Goal: Information Seeking & Learning: Learn about a topic

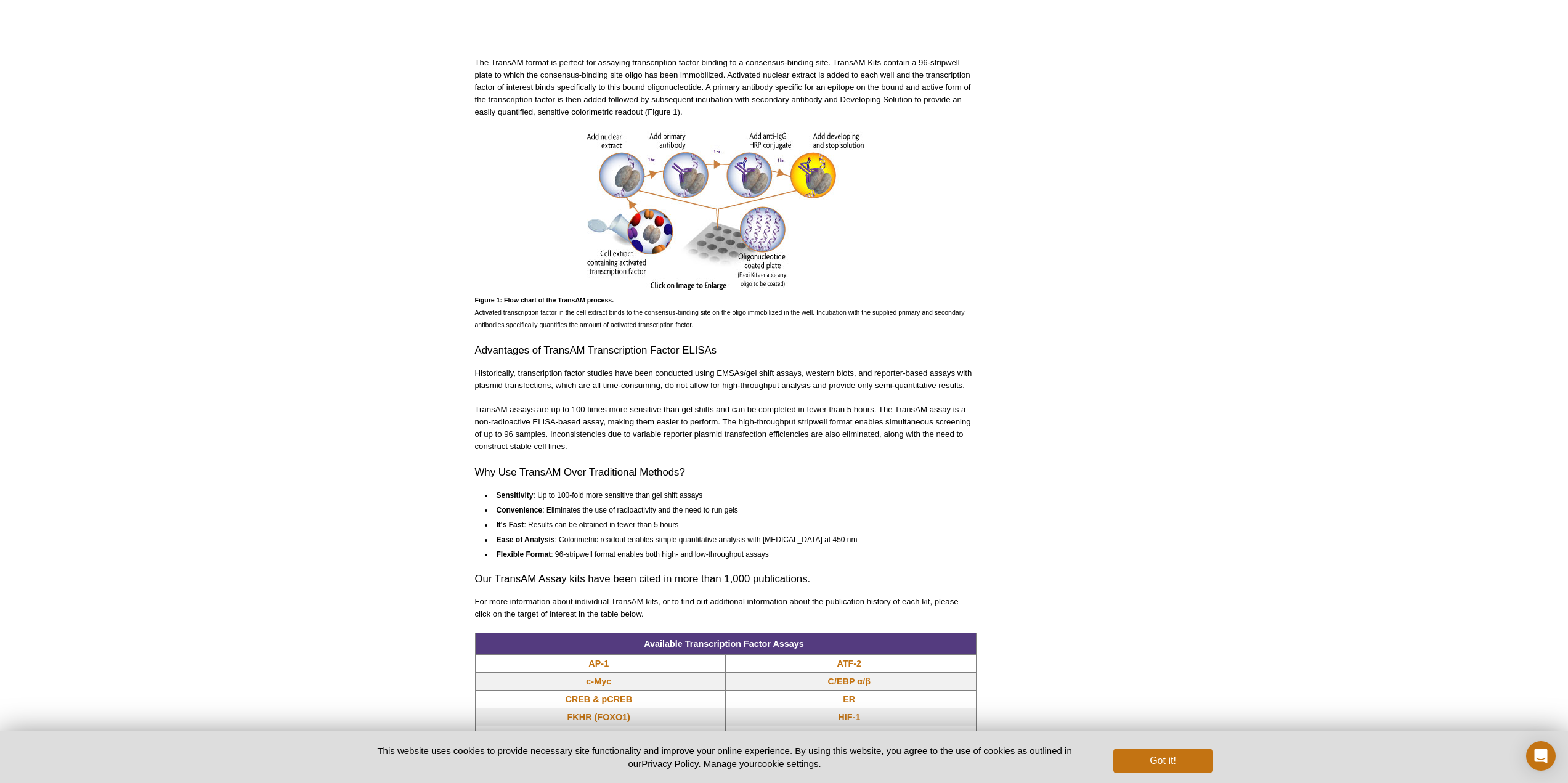
scroll to position [801, 0]
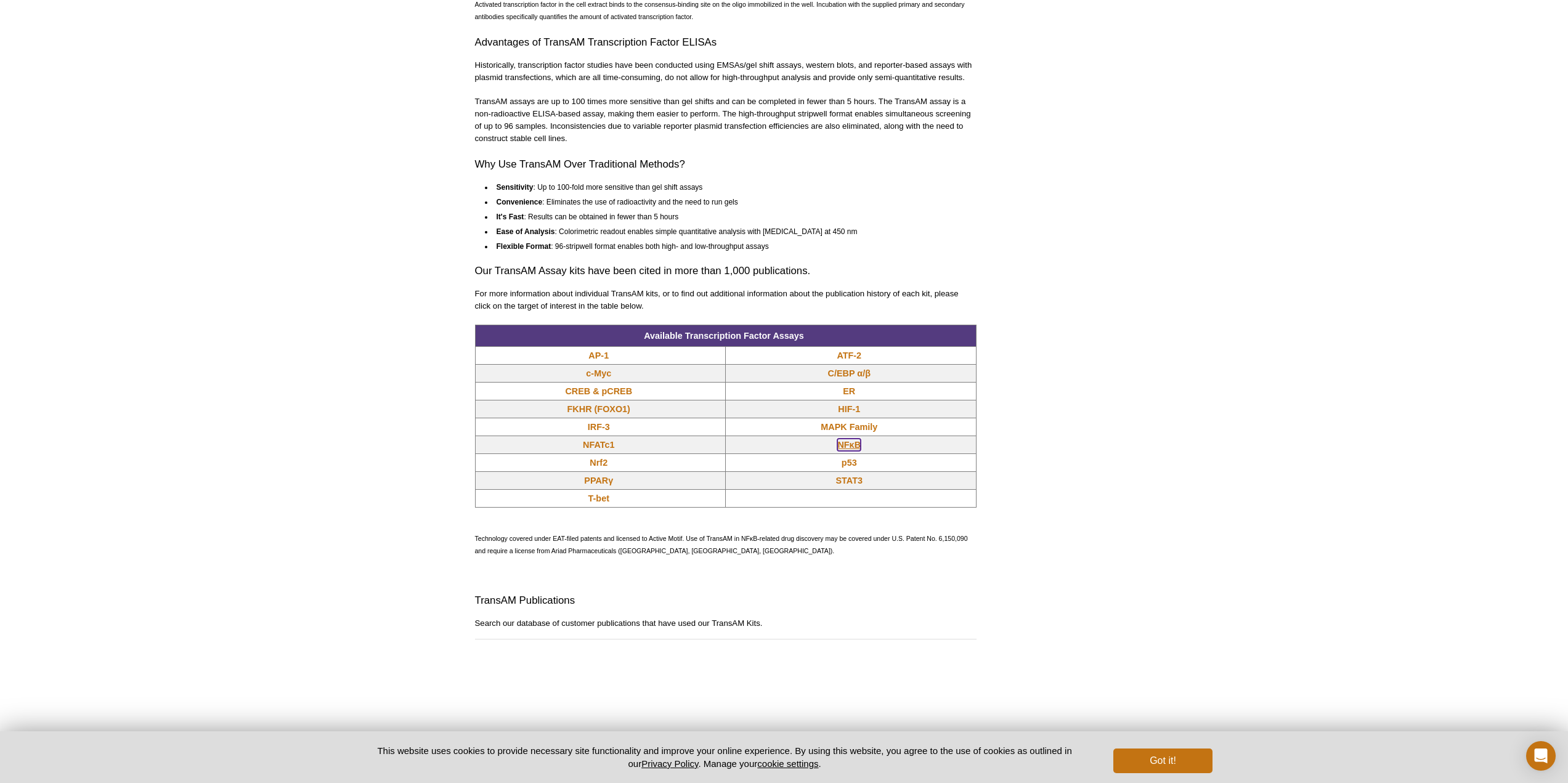
click at [849, 443] on link "NFκB" at bounding box center [849, 445] width 23 height 12
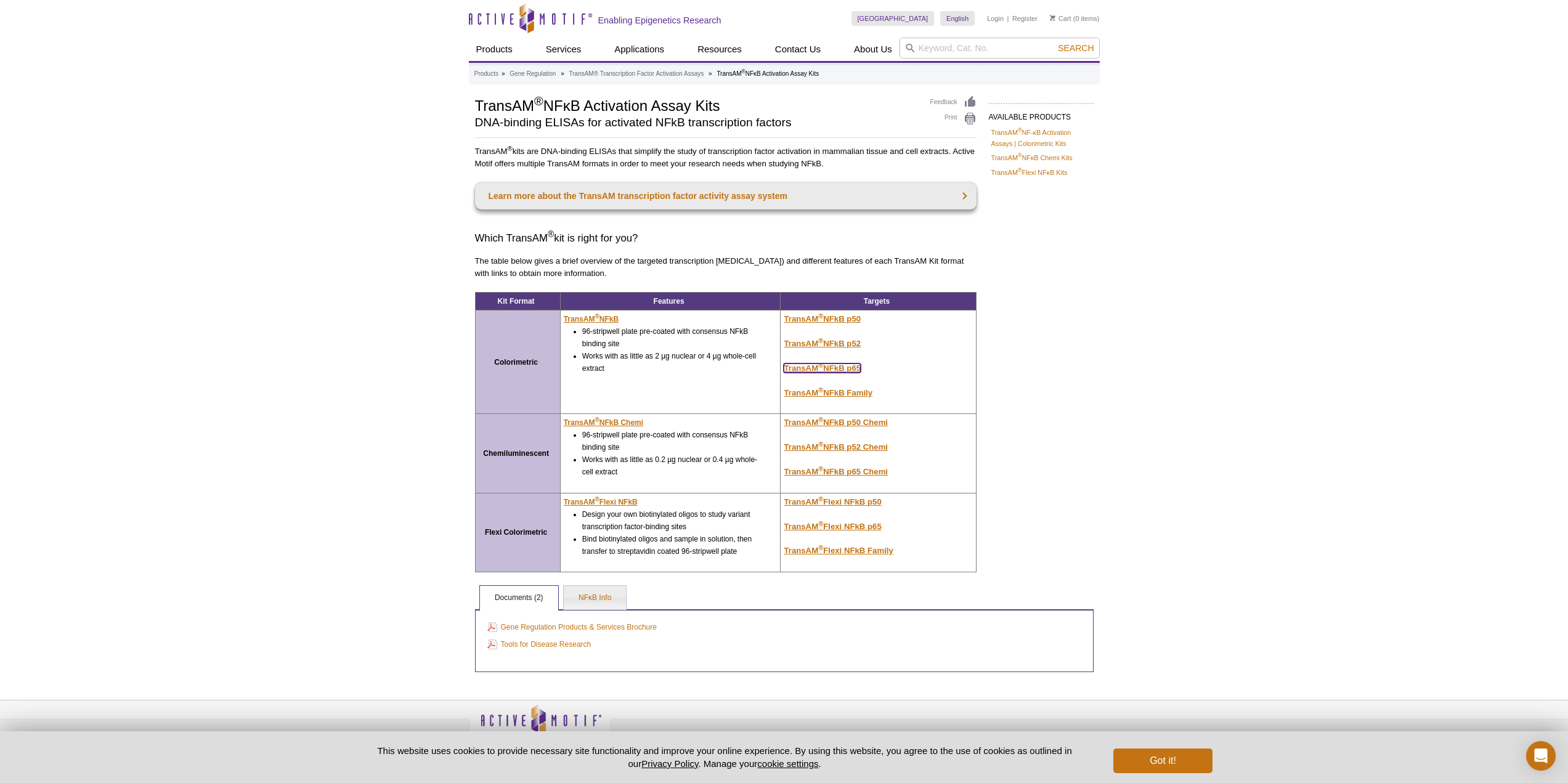
click at [820, 371] on u "TransAM ® NFkB p65" at bounding box center [822, 368] width 77 height 9
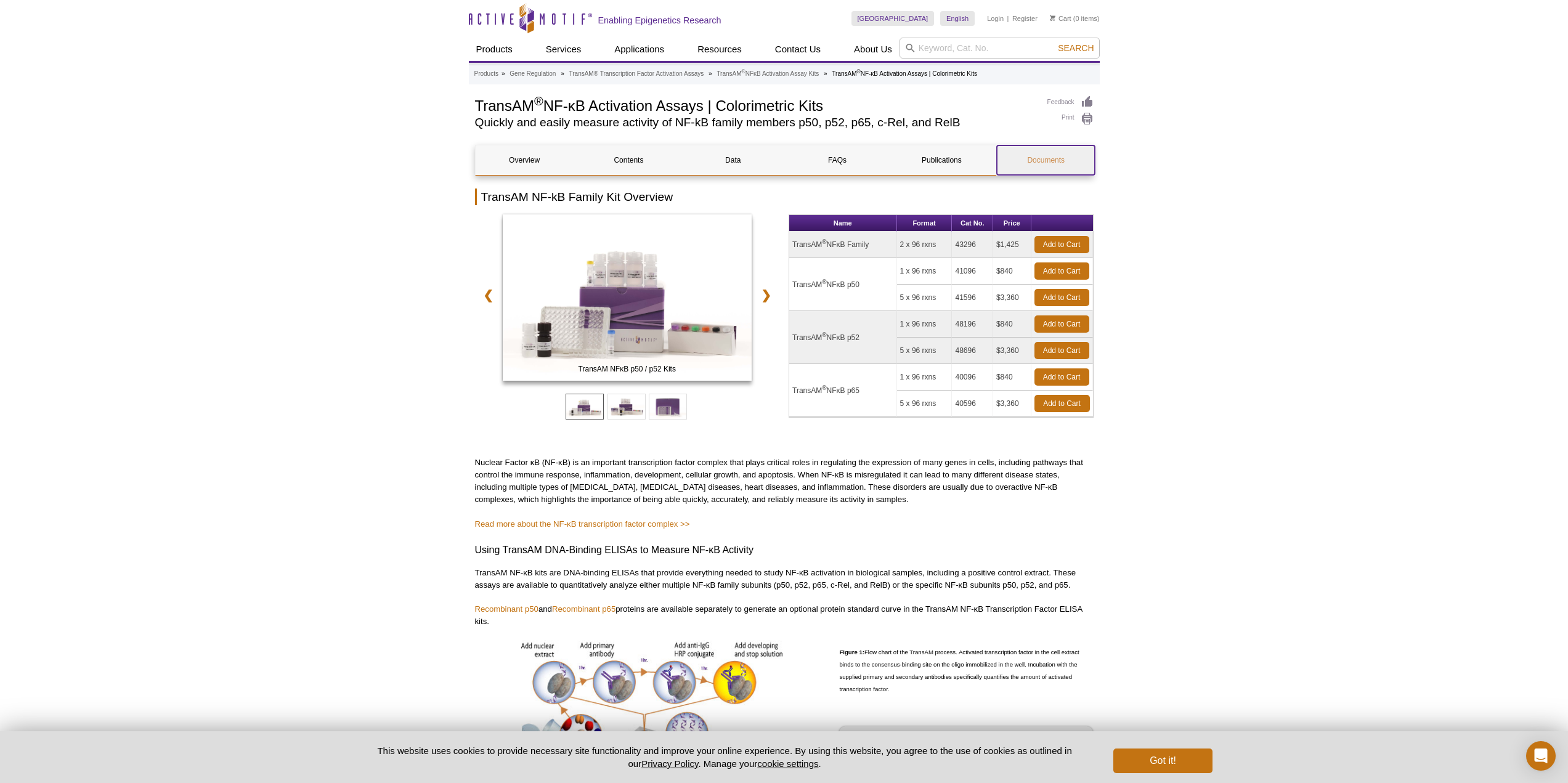
click at [1044, 156] on link "Documents" at bounding box center [1046, 160] width 98 height 29
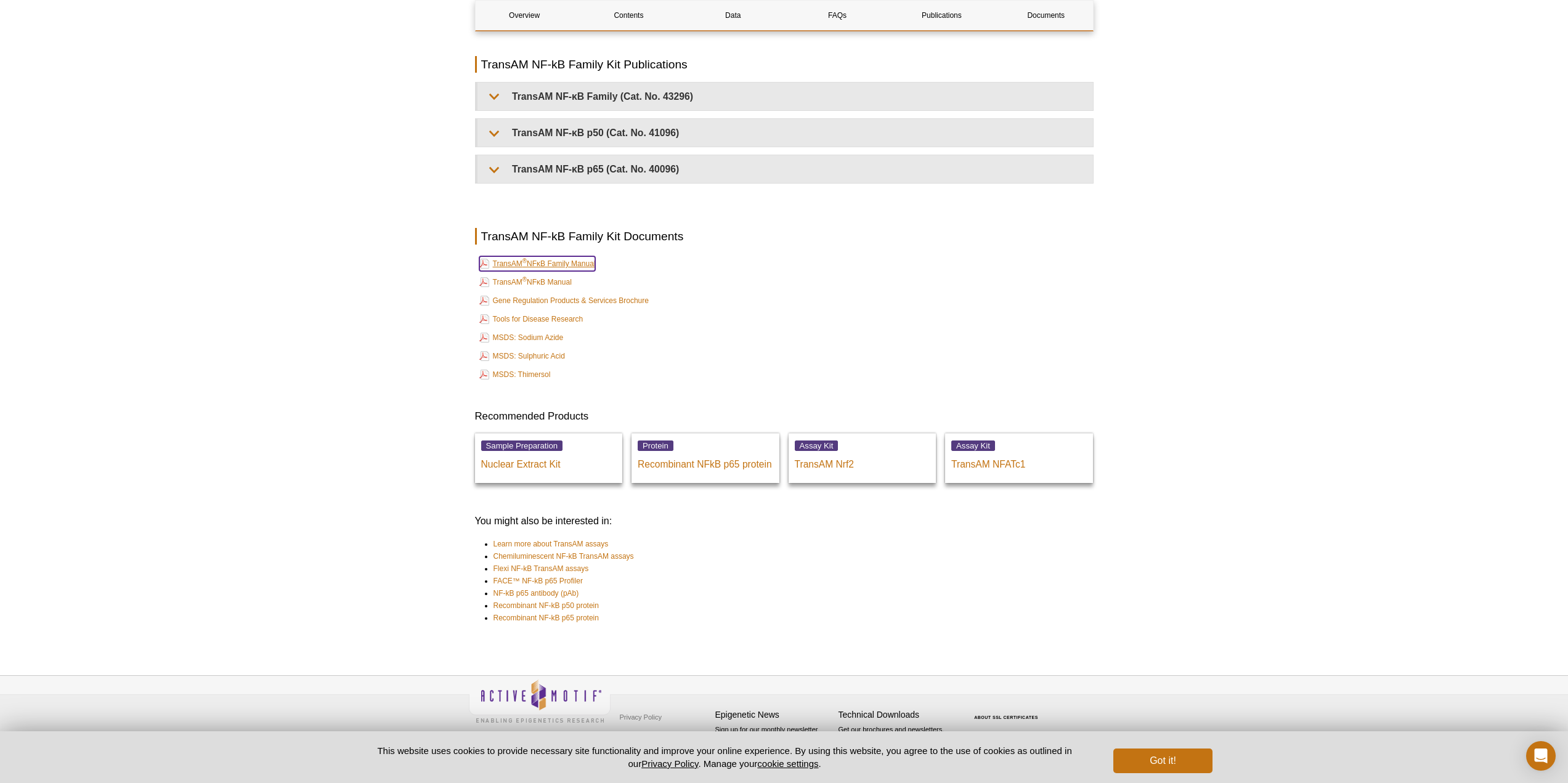
click at [576, 265] on link "TransAM ® NFκB Family Manual" at bounding box center [538, 263] width 116 height 15
click at [543, 286] on link "TransAM ® NFκB Manual" at bounding box center [526, 282] width 92 height 15
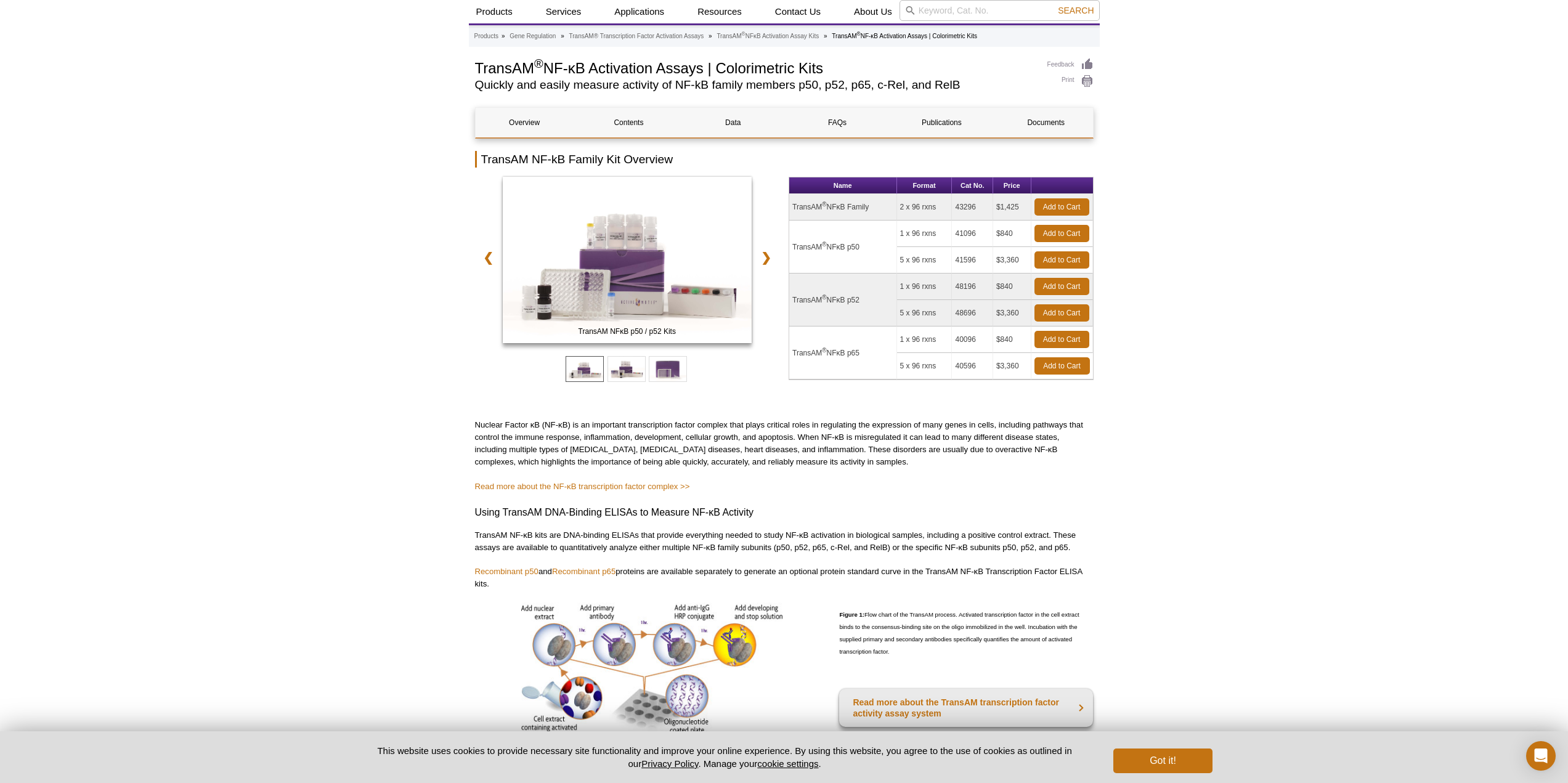
scroll to position [0, 0]
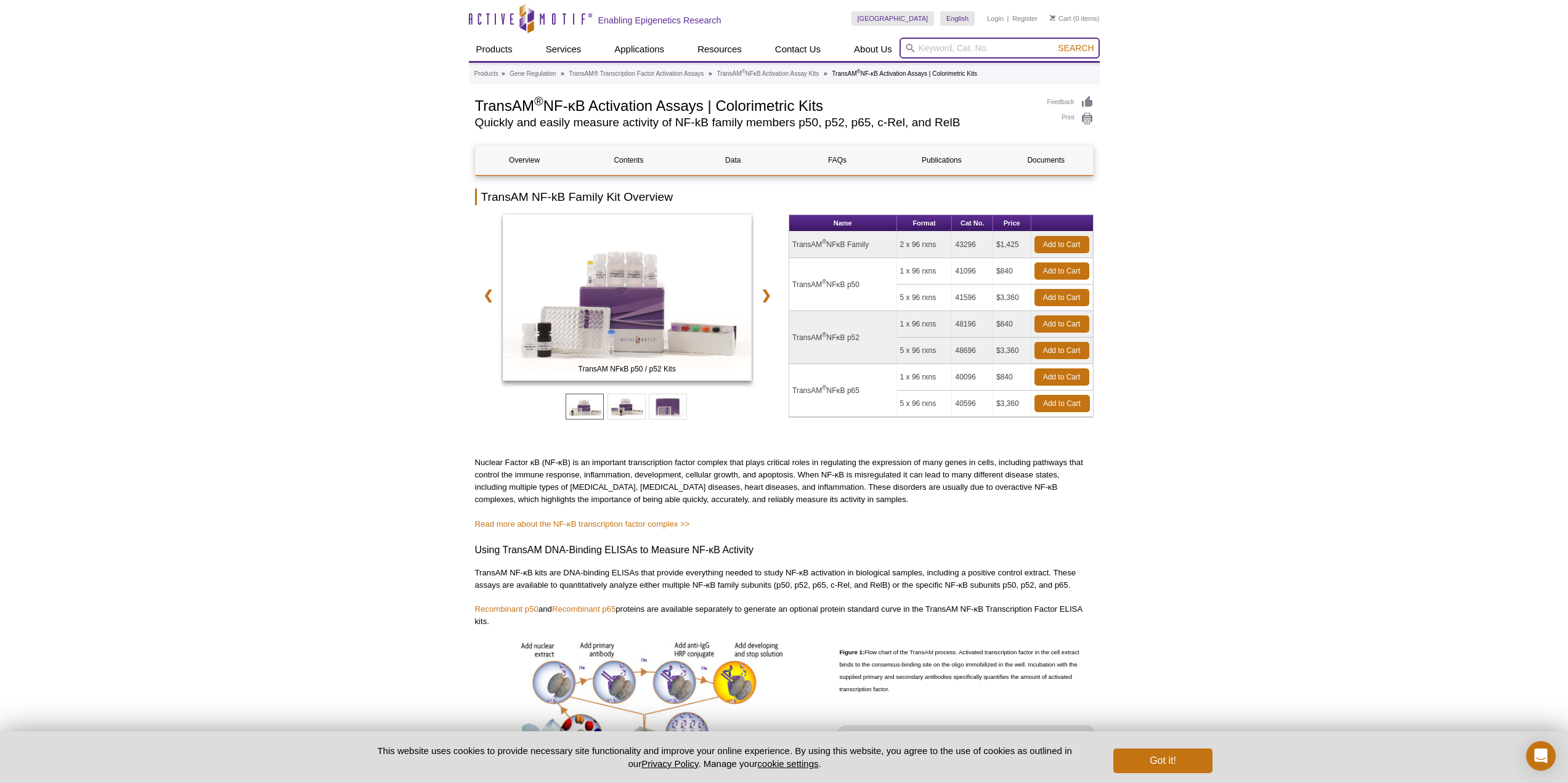
click at [972, 47] on input "search" at bounding box center [999, 47] width 200 height 21
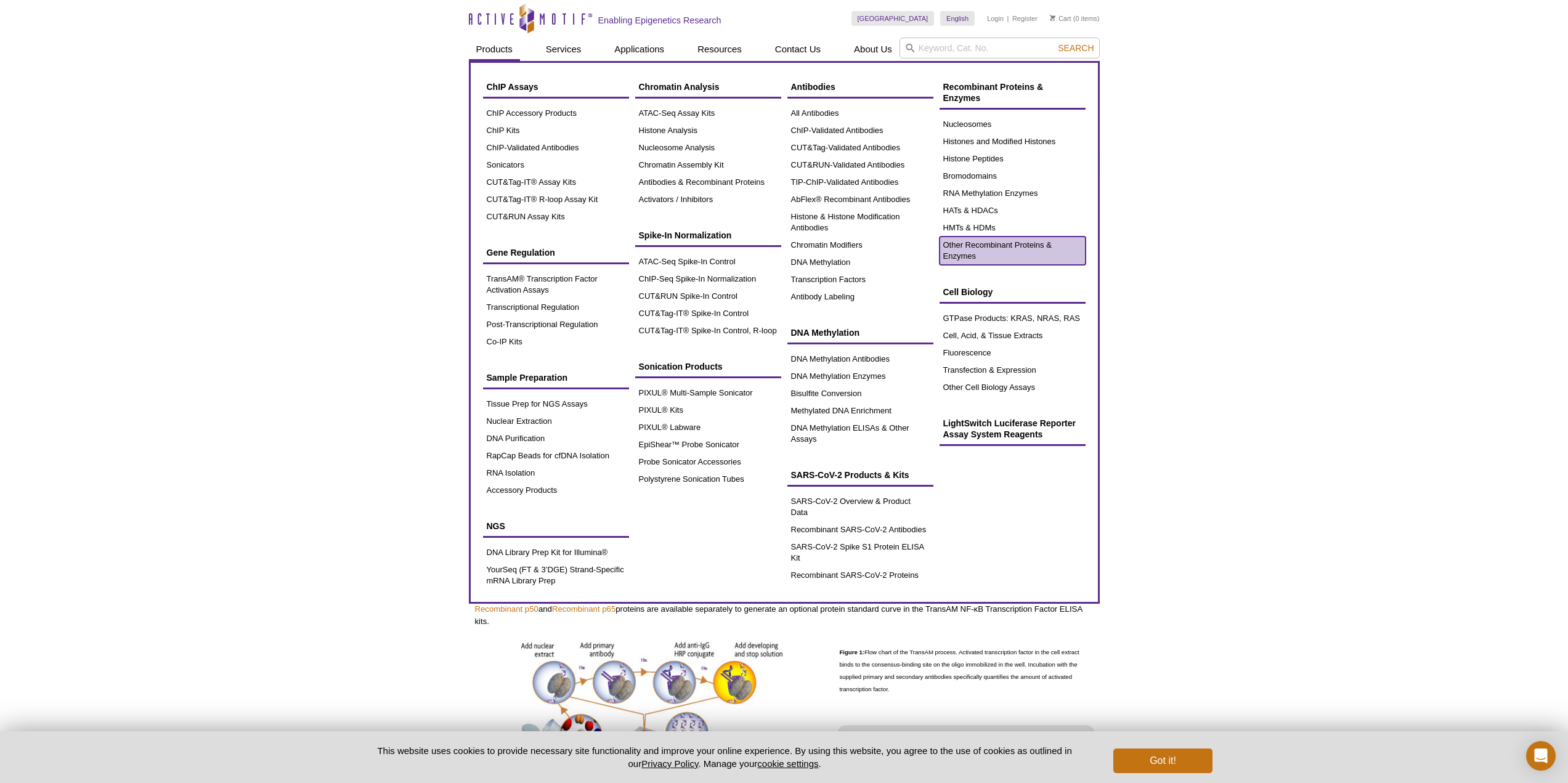
click at [984, 247] on link "Other Recombinant Proteins & Enzymes" at bounding box center [1012, 251] width 146 height 28
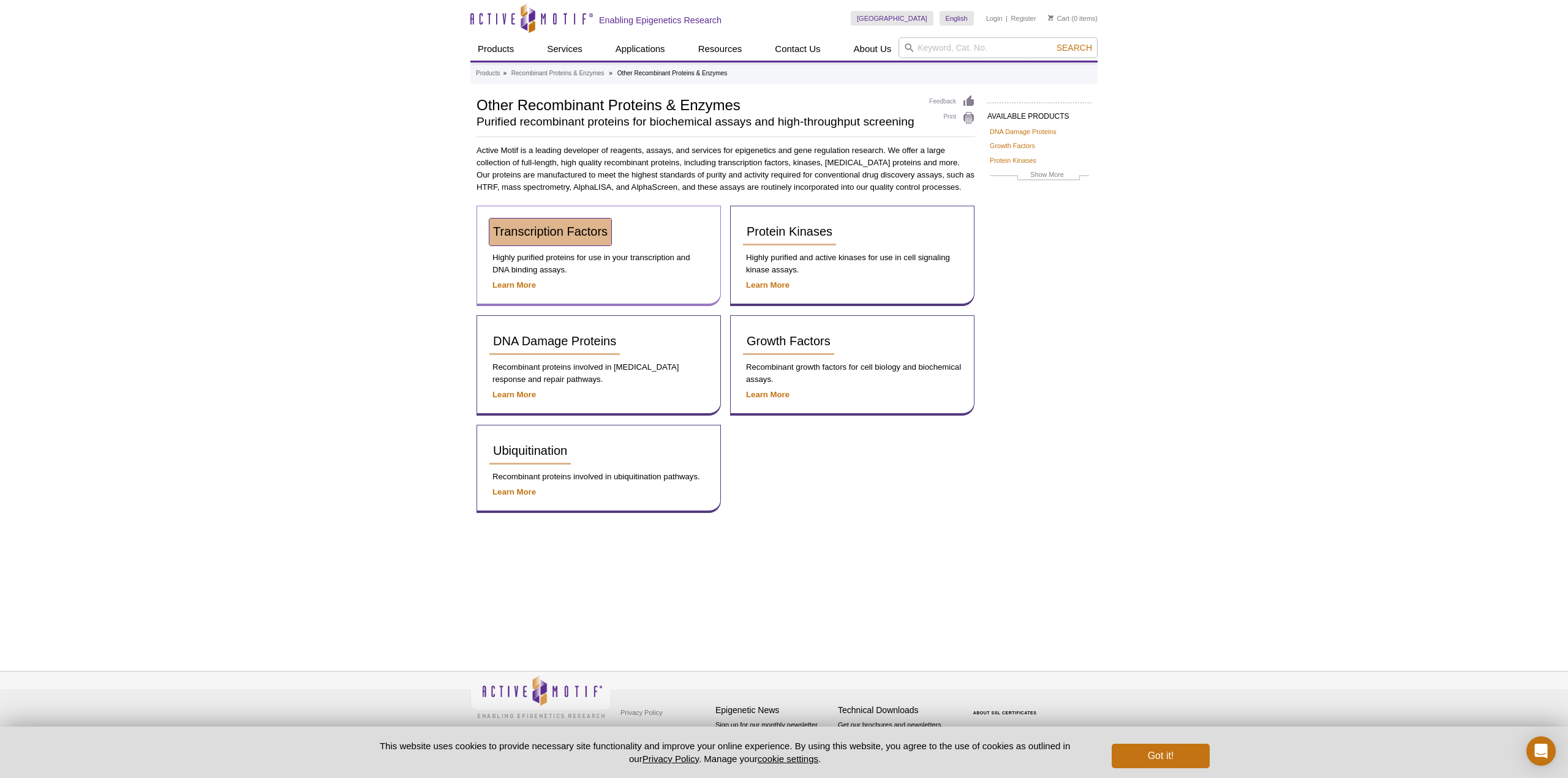
click at [577, 232] on span "Transcription Factors" at bounding box center [550, 231] width 114 height 13
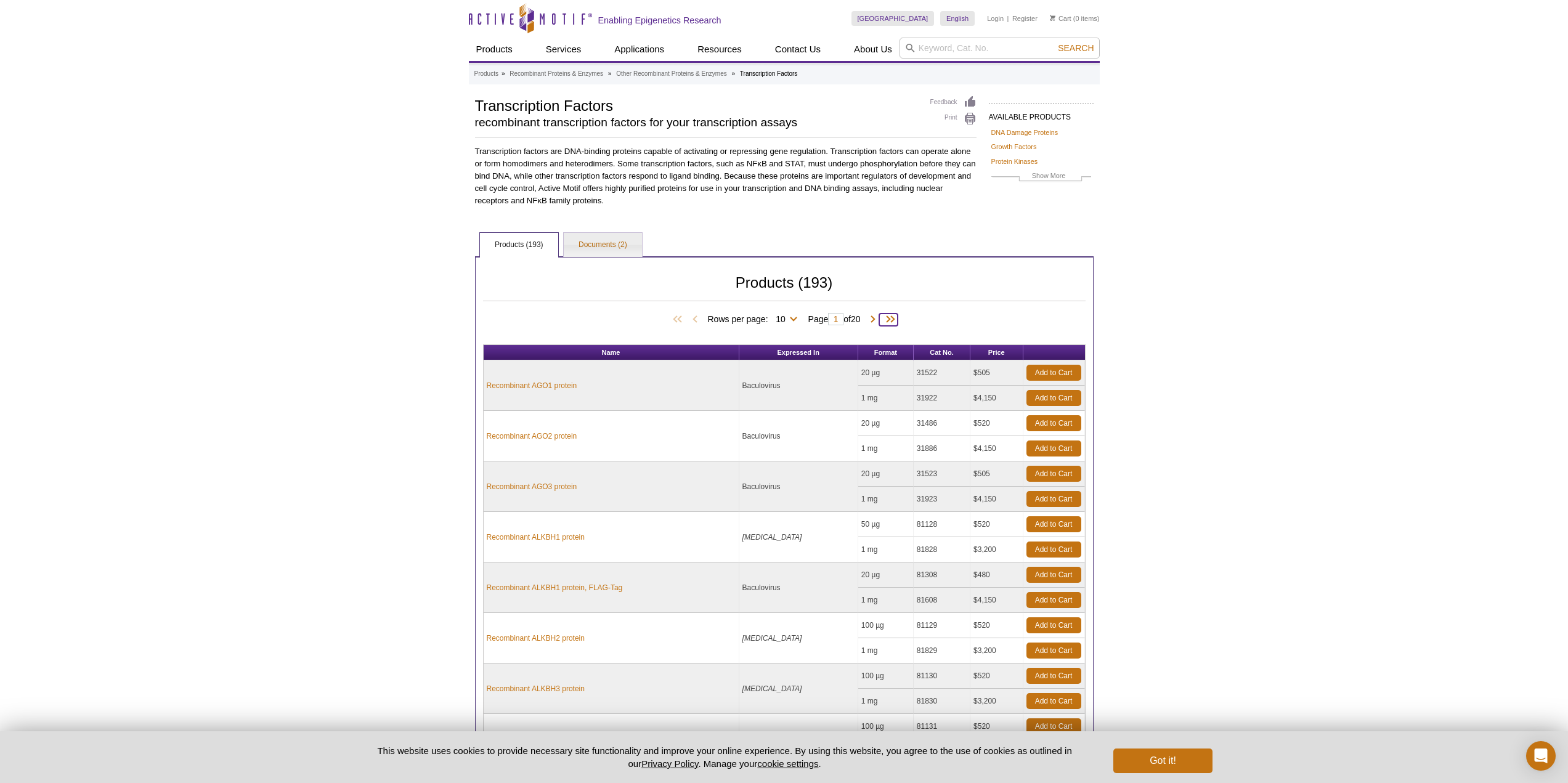
click at [883, 320] on span at bounding box center [889, 320] width 19 height 12
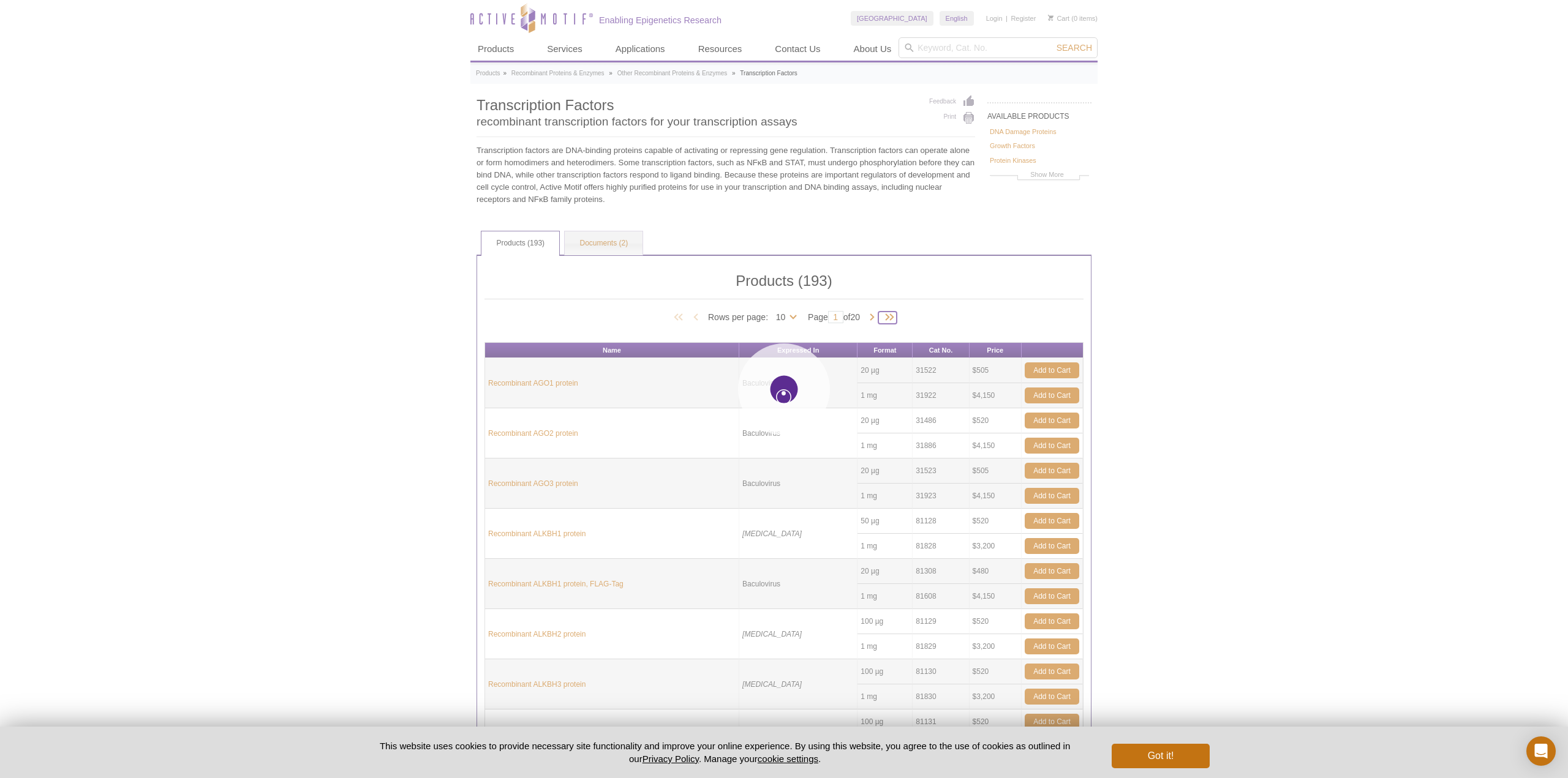
type input "20"
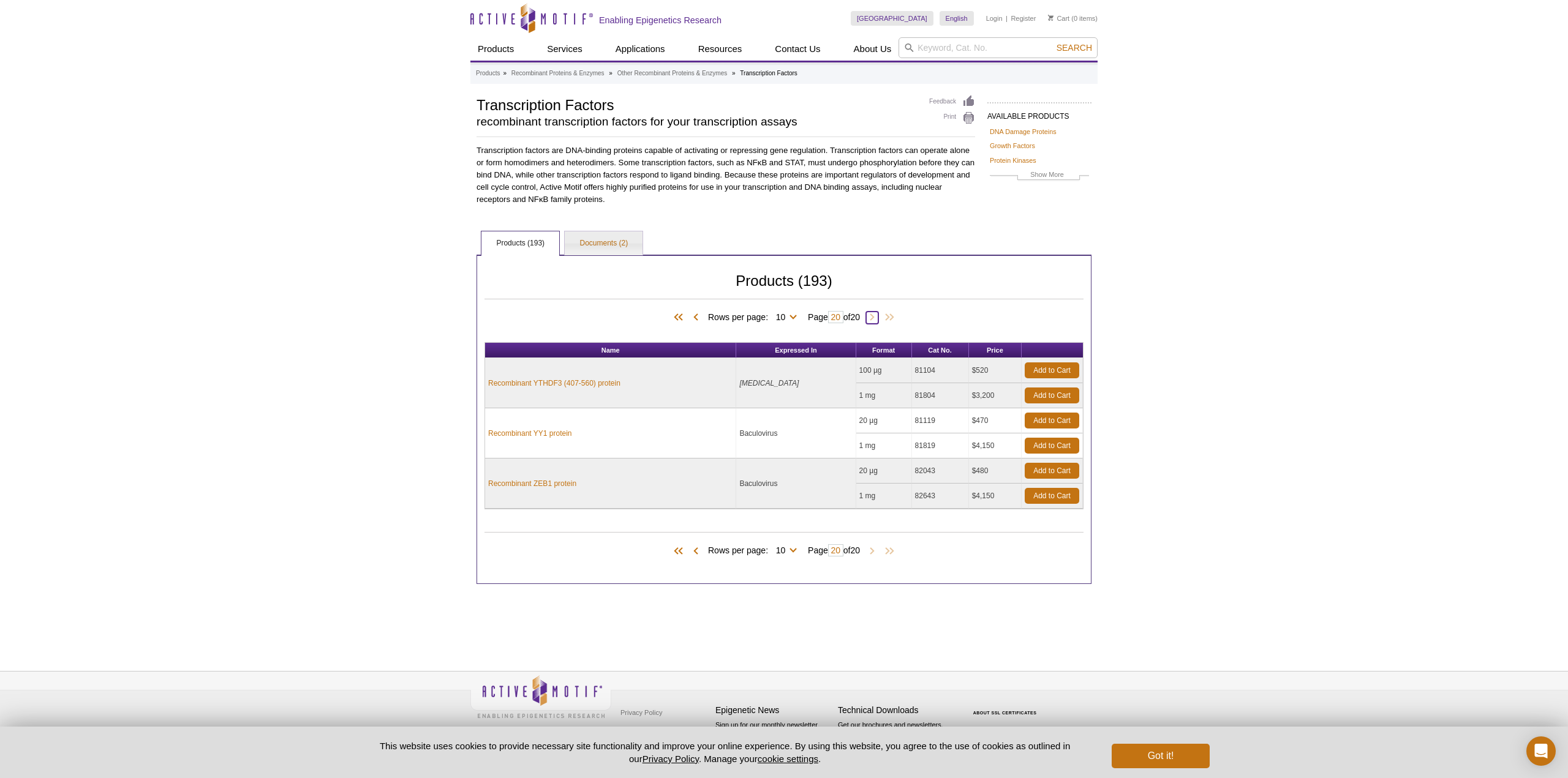
click at [878, 318] on span at bounding box center [872, 318] width 12 height 12
click at [940, 47] on input "search" at bounding box center [998, 47] width 199 height 21
paste input "31102"
type input "31102"
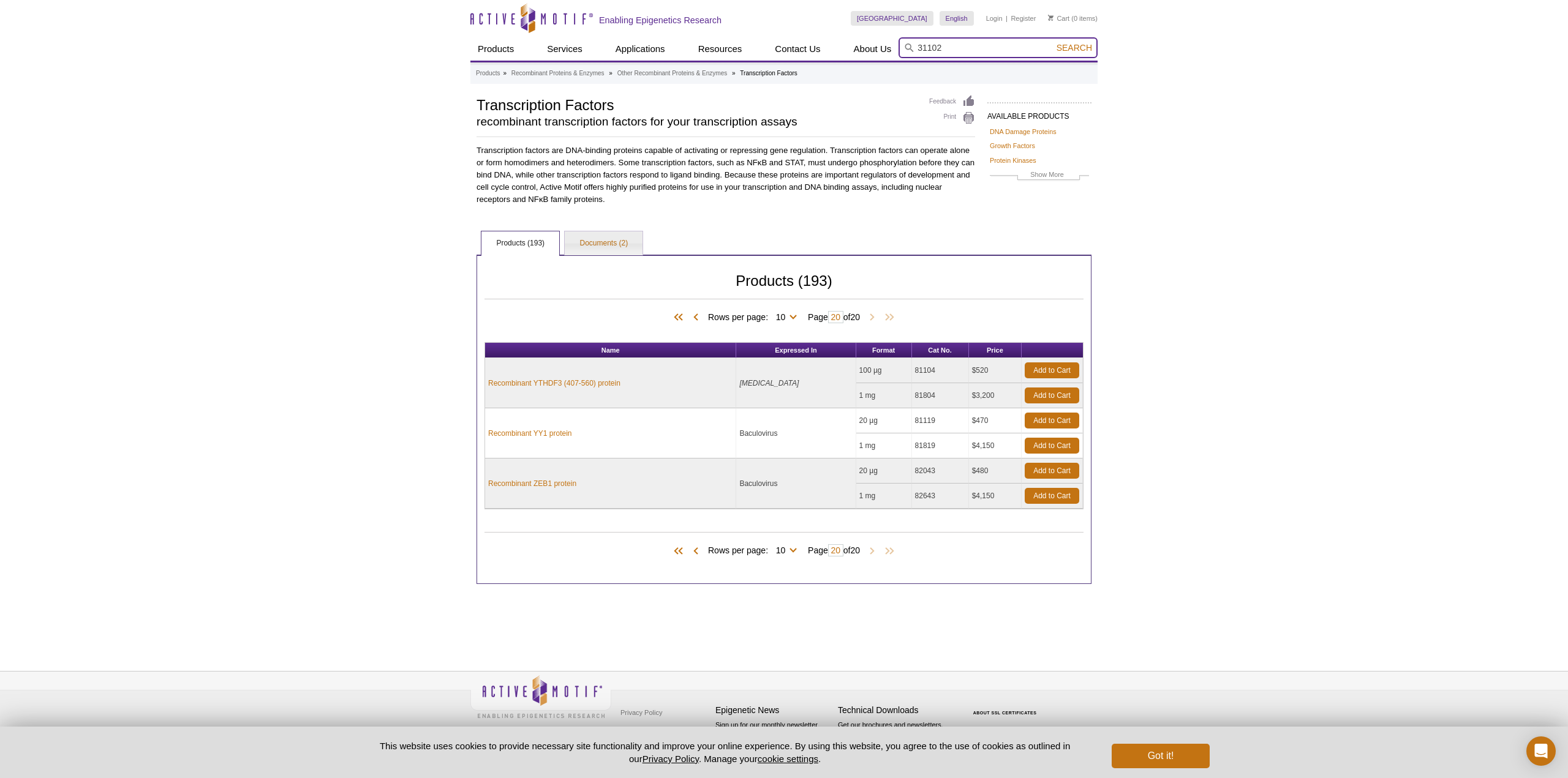
click at [1053, 43] on button "Search" at bounding box center [1074, 48] width 43 height 11
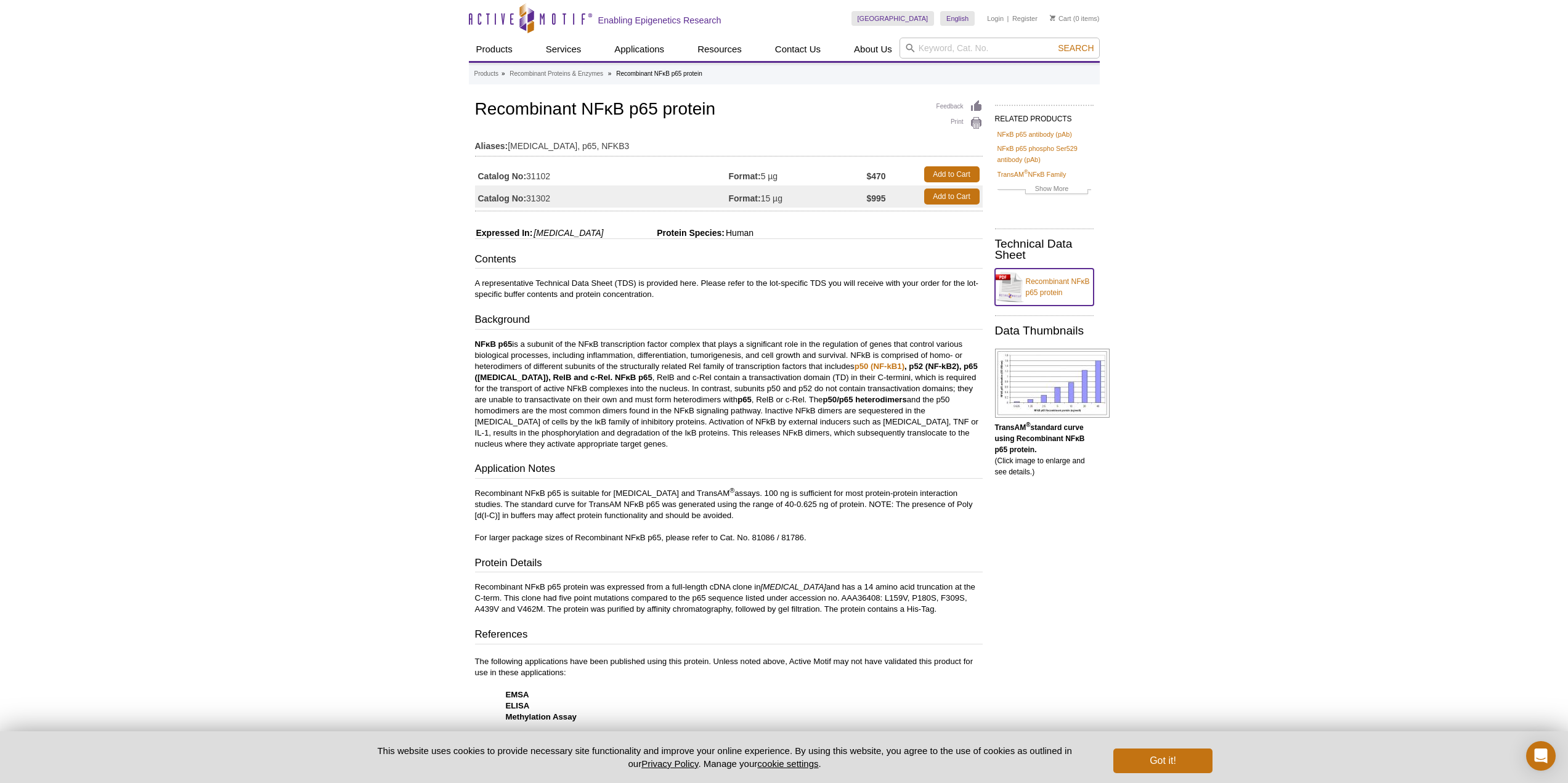
click at [1006, 284] on link "Recombinant NFκB p65 protein" at bounding box center [1044, 287] width 98 height 37
